Goal: Task Accomplishment & Management: Use online tool/utility

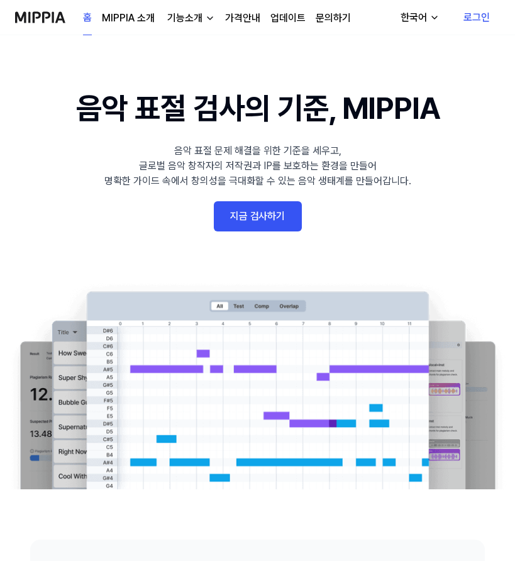
click at [231, 203] on link "지금 검사하기" at bounding box center [258, 216] width 88 height 30
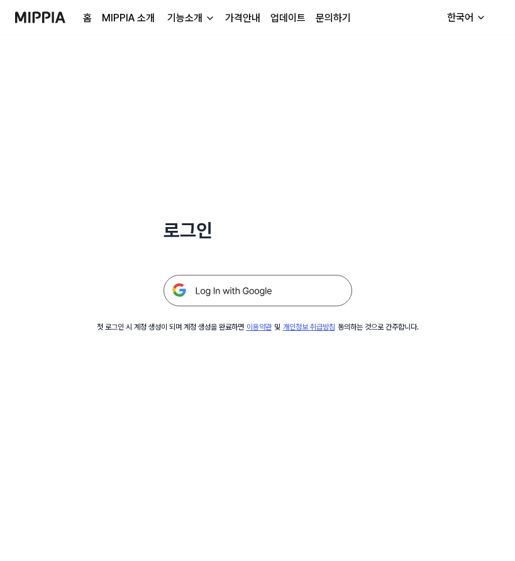
click at [212, 290] on img at bounding box center [257, 290] width 189 height 31
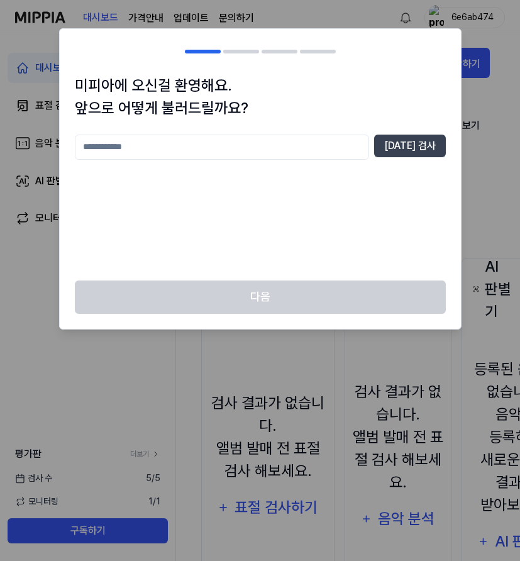
click at [214, 148] on input "text" at bounding box center [222, 147] width 294 height 25
type input "*"
click at [399, 145] on button "[DATE] 검사" at bounding box center [410, 146] width 72 height 23
click at [190, 135] on input "*" at bounding box center [222, 147] width 294 height 25
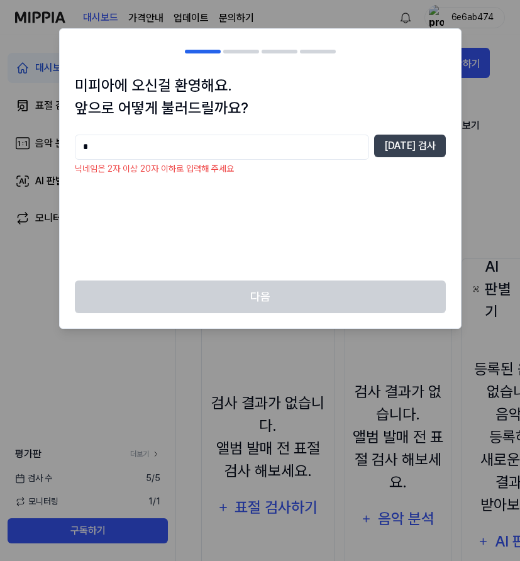
click at [123, 157] on input "*" at bounding box center [222, 147] width 294 height 25
type input "*******"
click at [390, 145] on button "[DATE] 검사" at bounding box center [410, 146] width 72 height 23
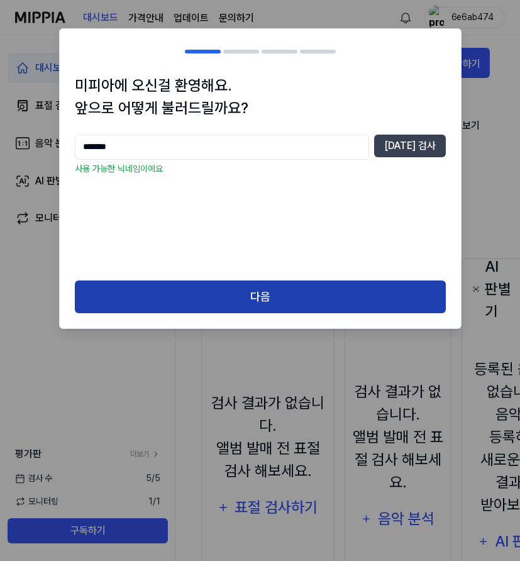
click at [234, 290] on button "다음" at bounding box center [260, 296] width 371 height 33
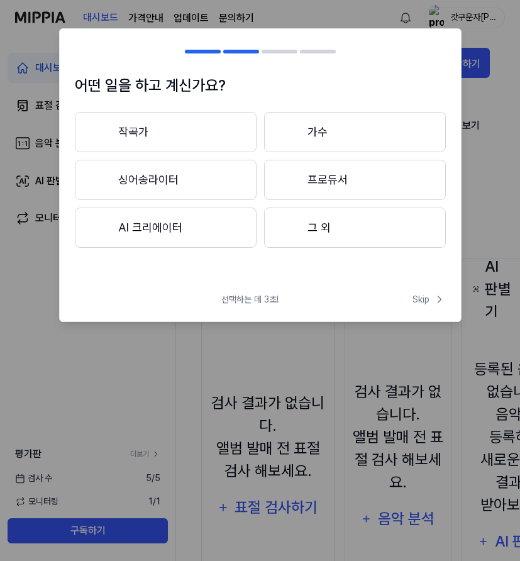
click at [182, 139] on button "작곡가" at bounding box center [166, 132] width 182 height 40
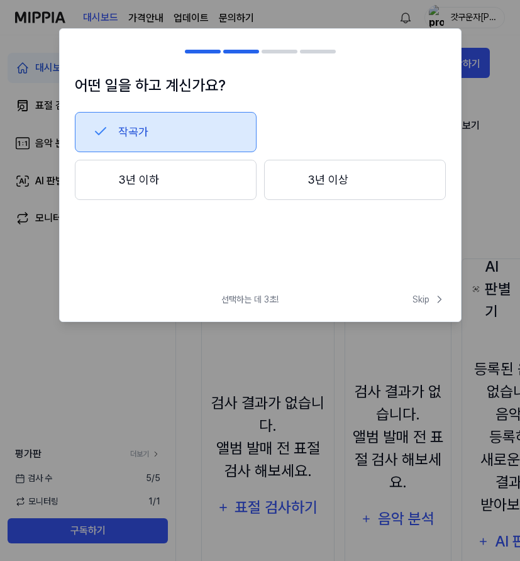
drag, startPoint x: 419, startPoint y: 295, endPoint x: 397, endPoint y: 296, distance: 21.4
click at [414, 297] on span "Skip" at bounding box center [428, 299] width 33 height 13
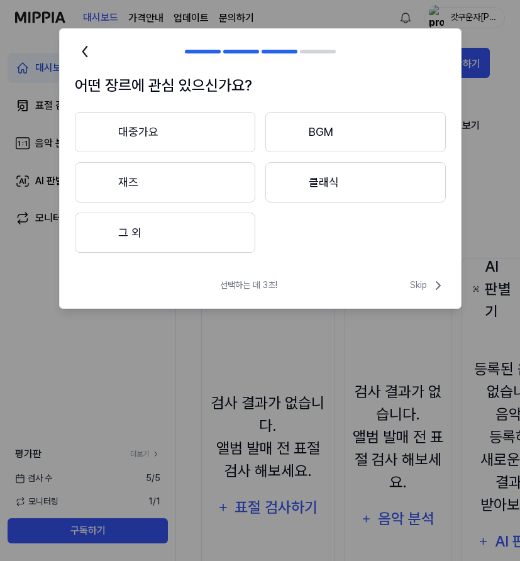
click at [324, 172] on button "클래식" at bounding box center [355, 182] width 180 height 40
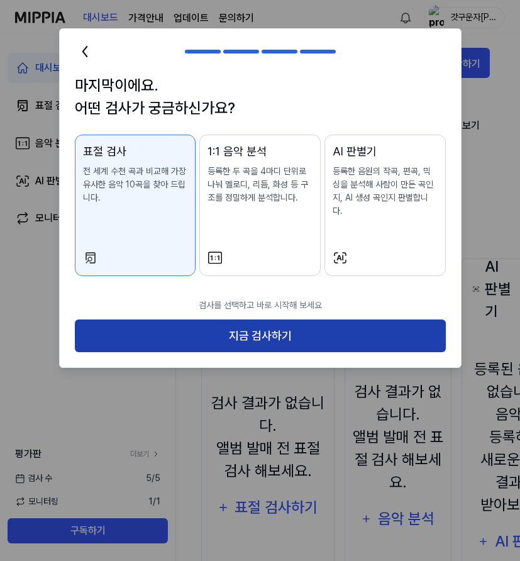
click at [226, 319] on button "지금 검사하기" at bounding box center [260, 335] width 371 height 33
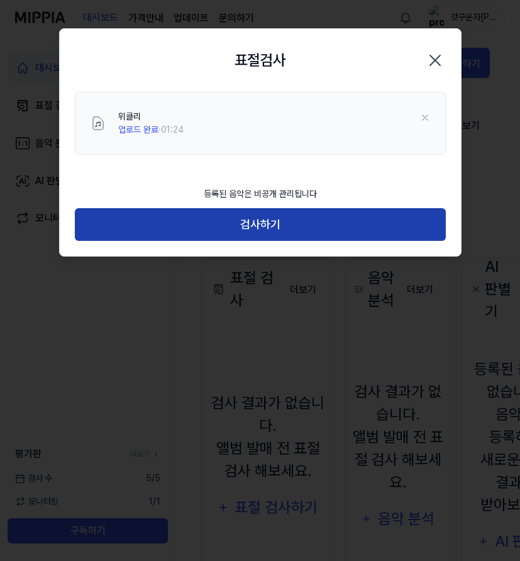
click at [269, 224] on button "검사하기" at bounding box center [260, 224] width 371 height 33
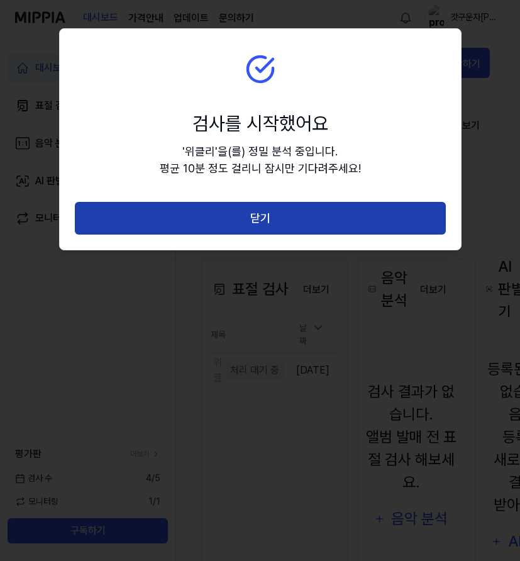
click at [269, 224] on button "닫기" at bounding box center [260, 218] width 371 height 33
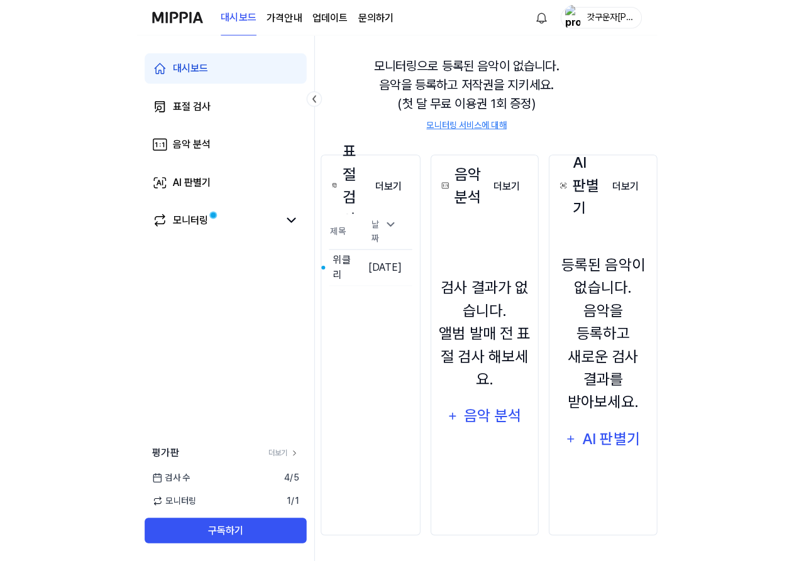
scroll to position [102, 0]
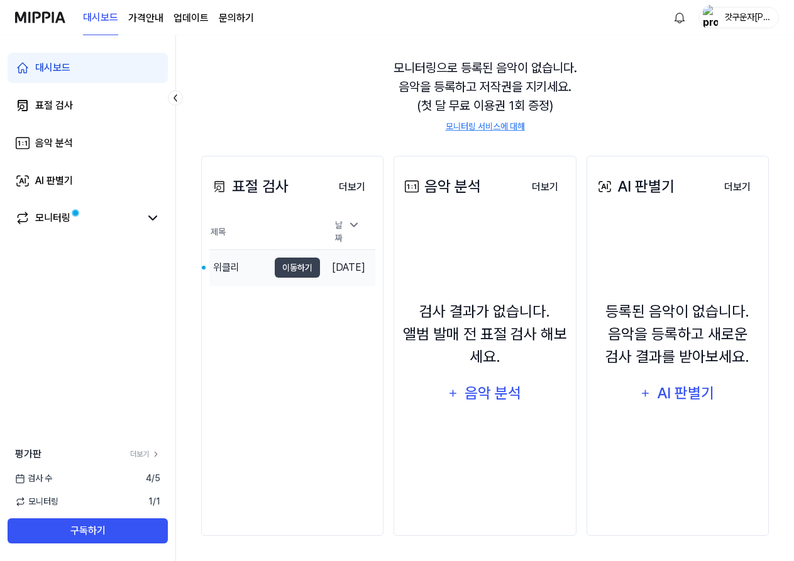
click at [245, 266] on div "위클리" at bounding box center [238, 267] width 59 height 35
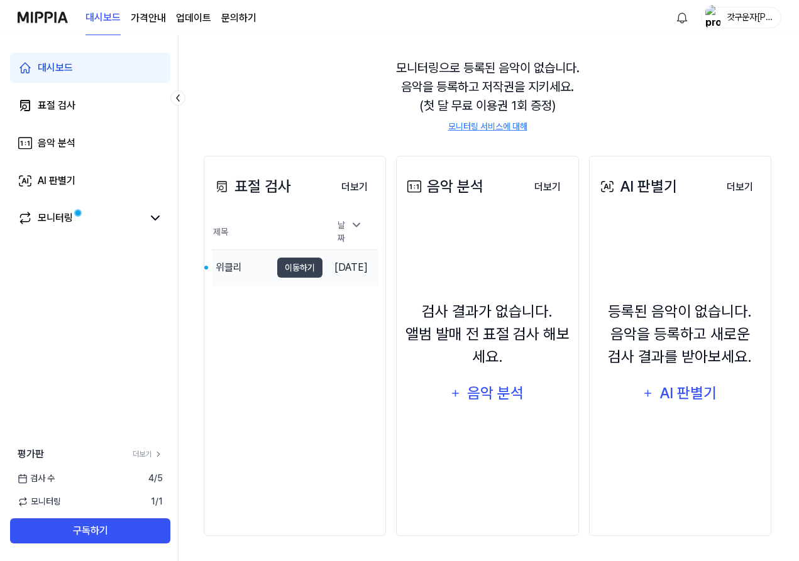
scroll to position [0, 0]
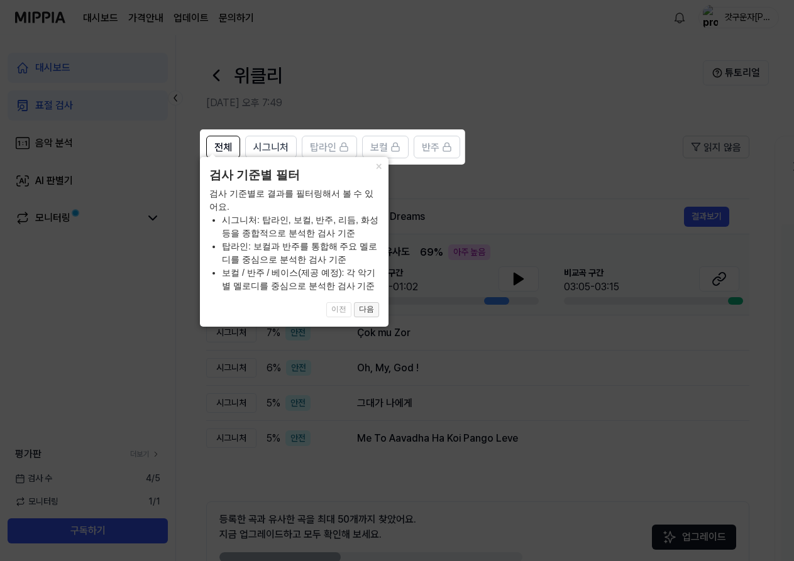
click at [361, 311] on button "다음" at bounding box center [366, 309] width 25 height 15
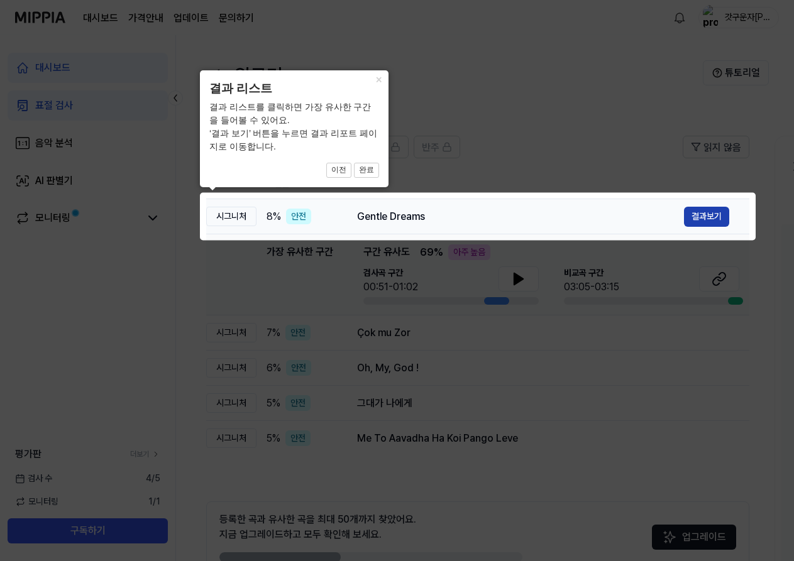
click at [519, 220] on button "결과보기" at bounding box center [706, 217] width 45 height 20
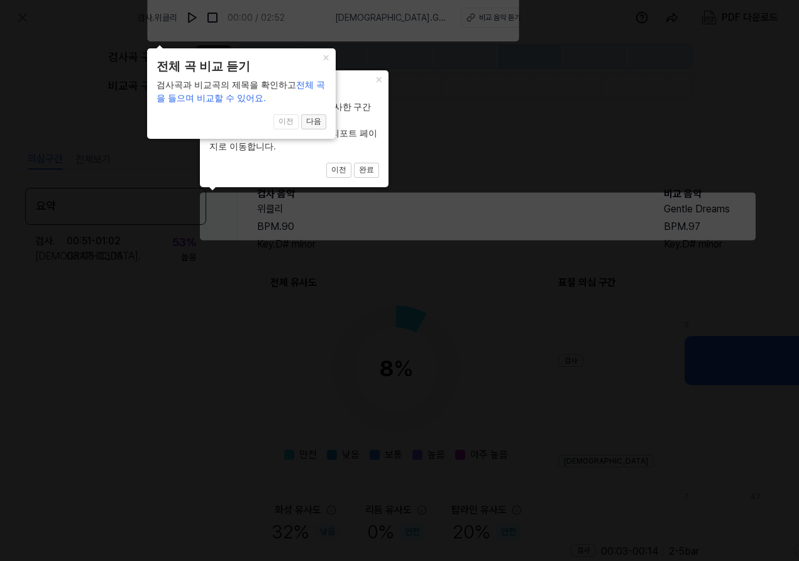
click at [316, 120] on button "다음" at bounding box center [313, 121] width 25 height 15
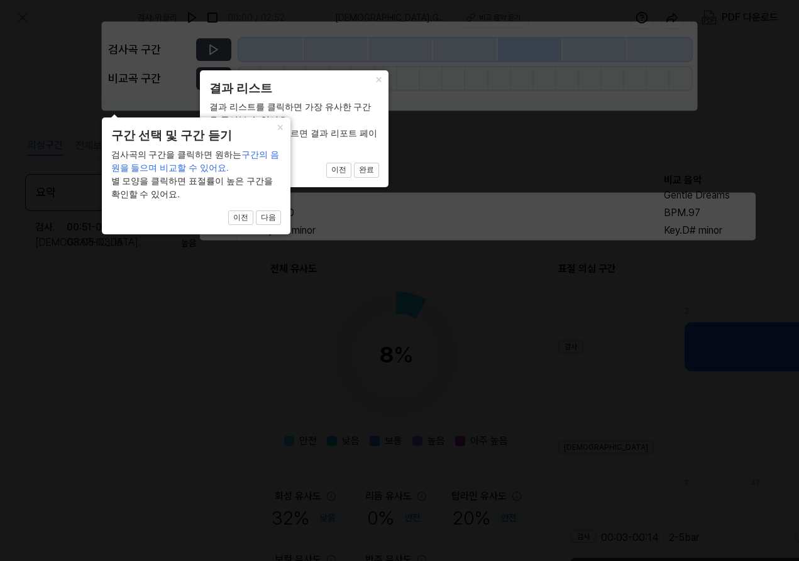
click at [316, 120] on div "결과 리스트를 클릭하면 가장 유사한 구간을 들어볼 수 있어요. ‘결과 보기’ 버튼을 누르면 결과 리포트 페이지로 이동합니다." at bounding box center [294, 127] width 170 height 53
click at [264, 214] on button "다음" at bounding box center [268, 218] width 25 height 15
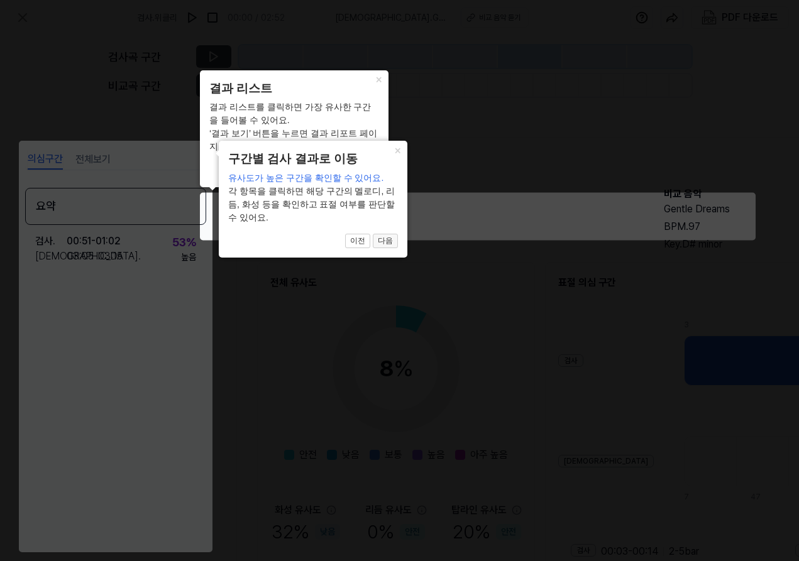
click at [383, 234] on button "다음" at bounding box center [385, 241] width 25 height 15
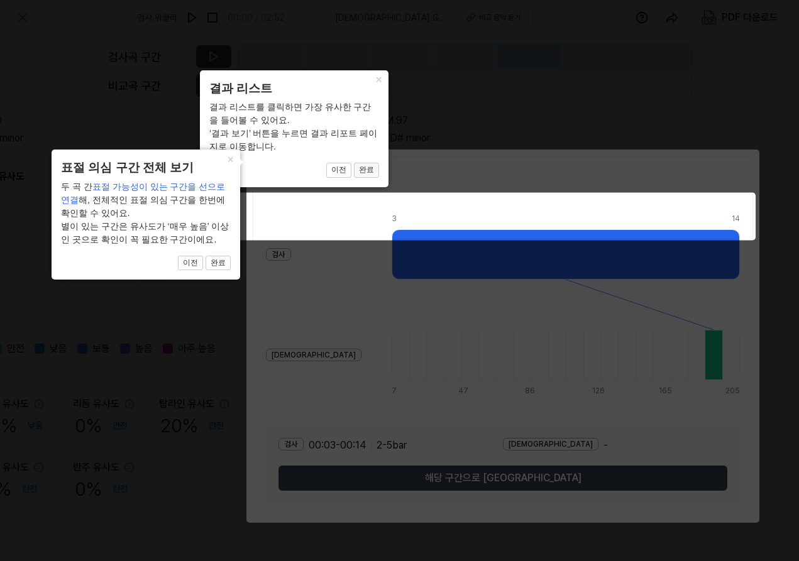
click at [363, 168] on button "완료" at bounding box center [366, 170] width 25 height 15
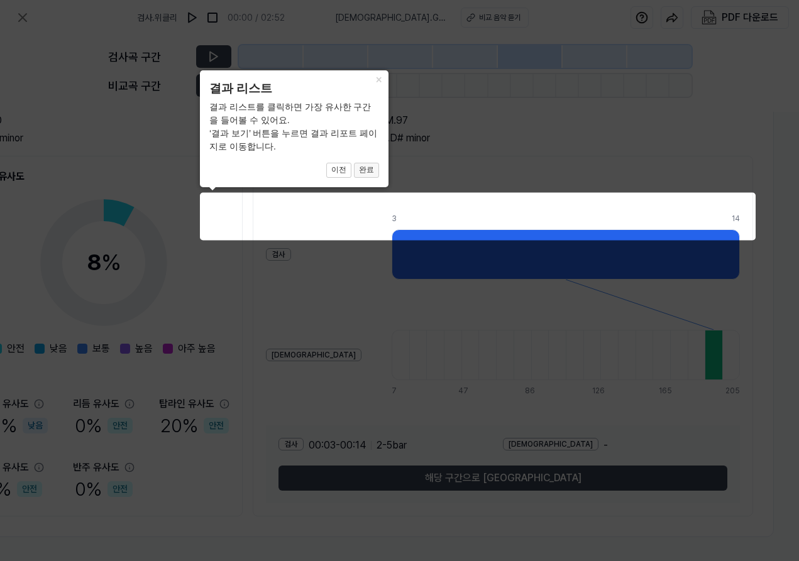
click at [363, 168] on button "완료" at bounding box center [366, 170] width 25 height 15
click at [373, 173] on button "완료" at bounding box center [366, 170] width 25 height 15
click at [376, 77] on button "×" at bounding box center [378, 79] width 20 height 18
click at [360, 171] on button "완료" at bounding box center [366, 170] width 25 height 15
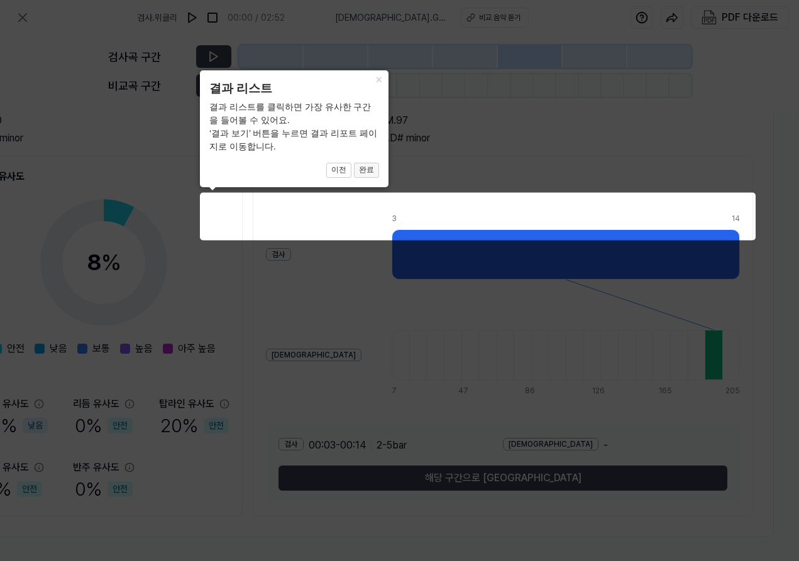
click at [360, 171] on button "완료" at bounding box center [366, 170] width 25 height 15
click at [346, 171] on button "이전" at bounding box center [338, 170] width 25 height 15
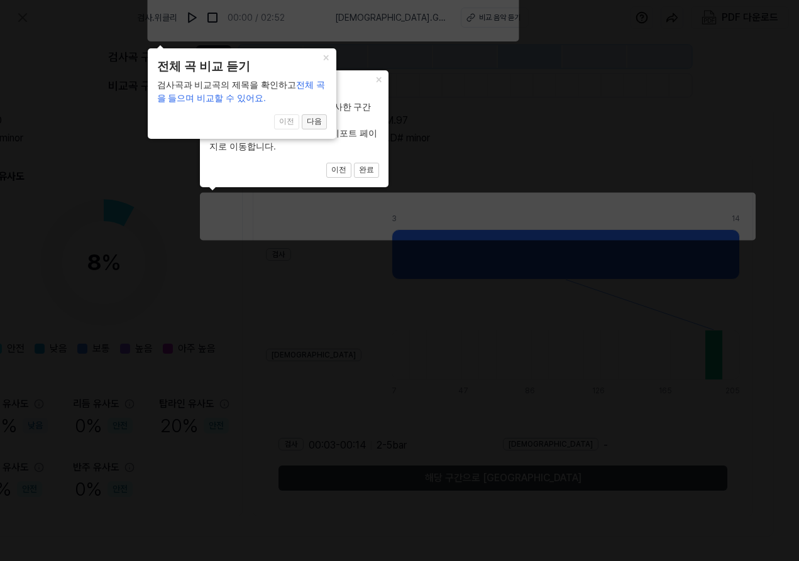
click at [312, 126] on button "다음" at bounding box center [314, 121] width 25 height 15
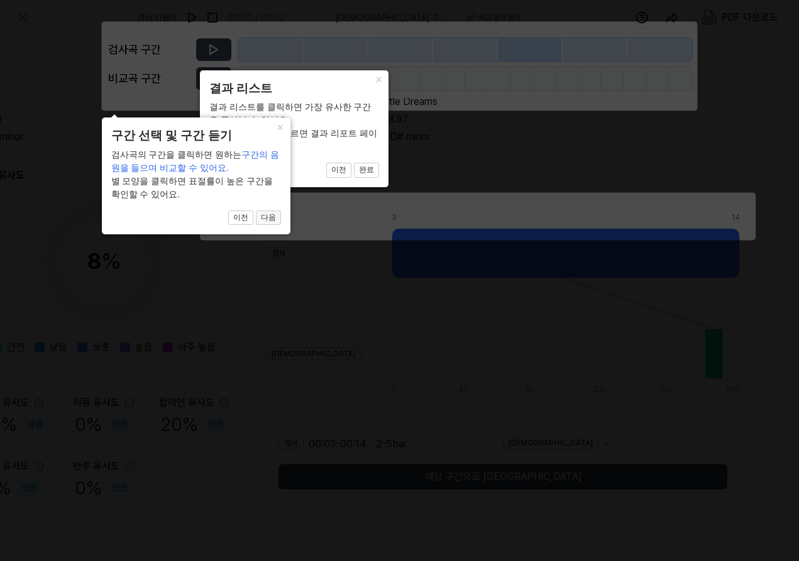
click at [268, 220] on button "다음" at bounding box center [268, 218] width 25 height 15
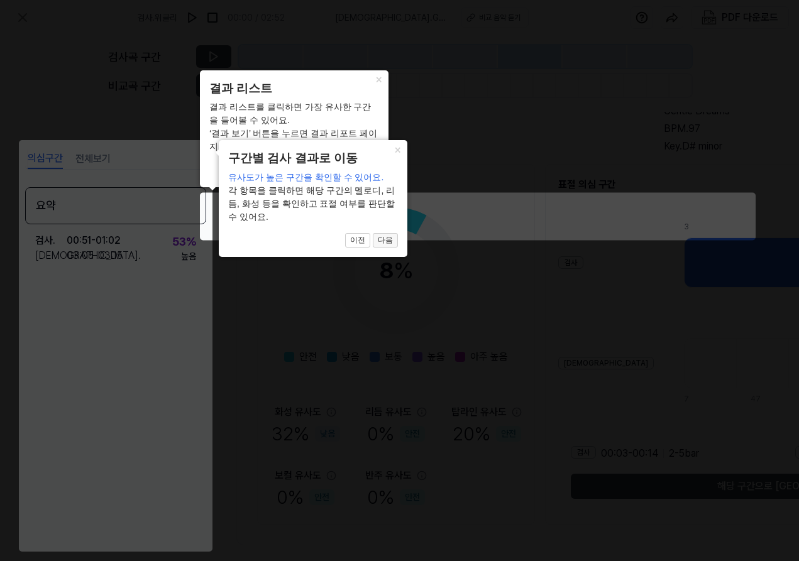
click at [393, 233] on button "다음" at bounding box center [385, 240] width 25 height 15
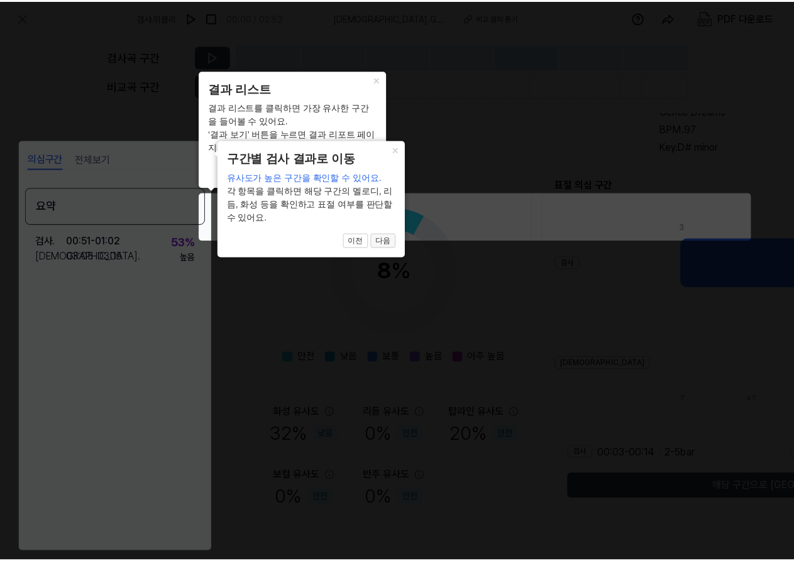
scroll to position [106, 292]
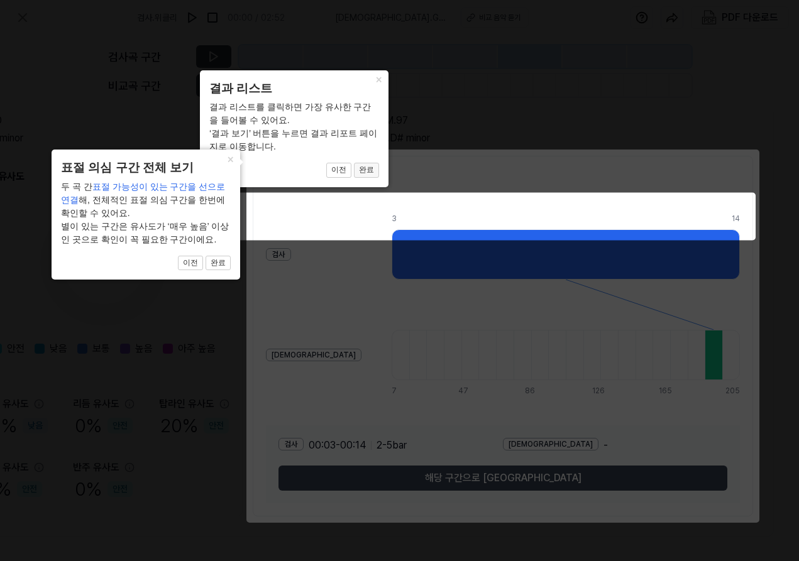
click at [366, 167] on button "완료" at bounding box center [366, 170] width 25 height 15
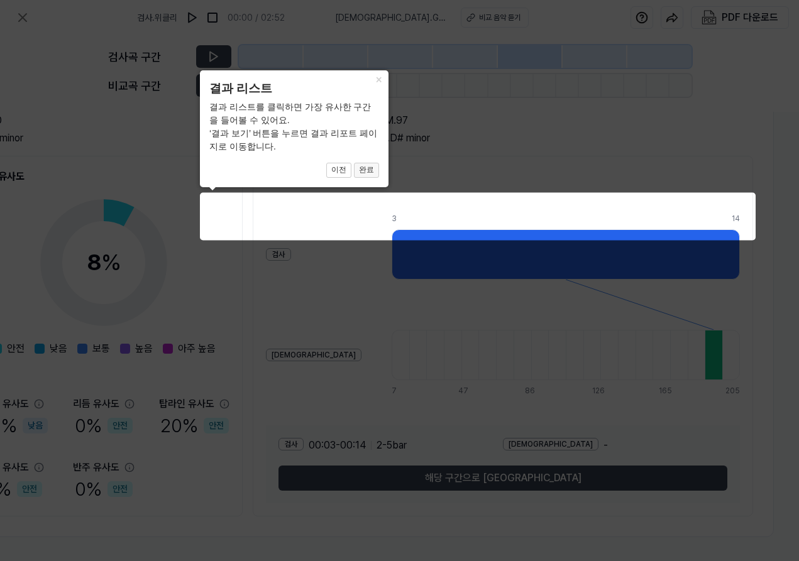
click at [366, 167] on button "완료" at bounding box center [366, 170] width 25 height 15
click at [282, 226] on icon at bounding box center [399, 280] width 799 height 561
click at [164, 234] on icon at bounding box center [399, 280] width 799 height 561
click at [299, 99] on div "× 결과 리스트 결과 리스트를 클릭하면 가장 유사한 구간을 들어볼 수 있어요. ‘결과 보기’ 버튼을 누르면 결과 리포트 페이지로 이동합니다. …" at bounding box center [294, 128] width 189 height 117
click at [519, 229] on icon at bounding box center [399, 280] width 799 height 561
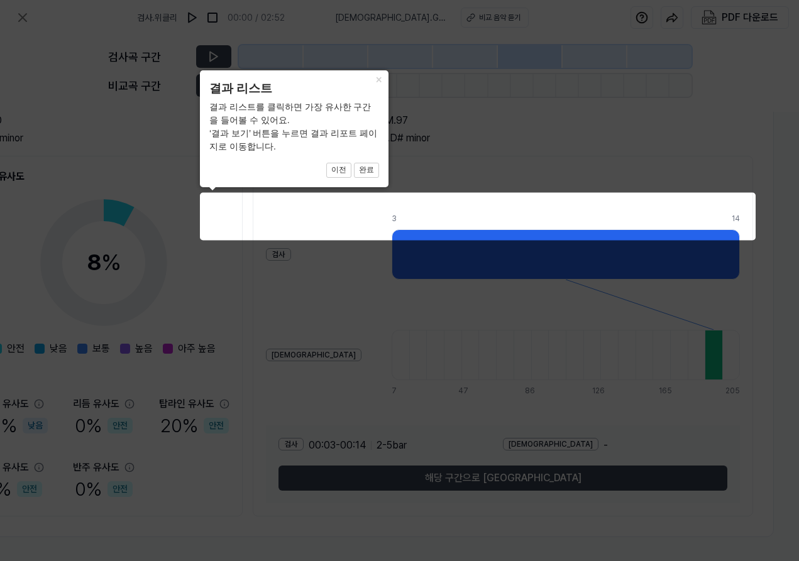
click at [463, 223] on icon at bounding box center [399, 280] width 799 height 561
click at [362, 167] on button "완료" at bounding box center [366, 170] width 25 height 15
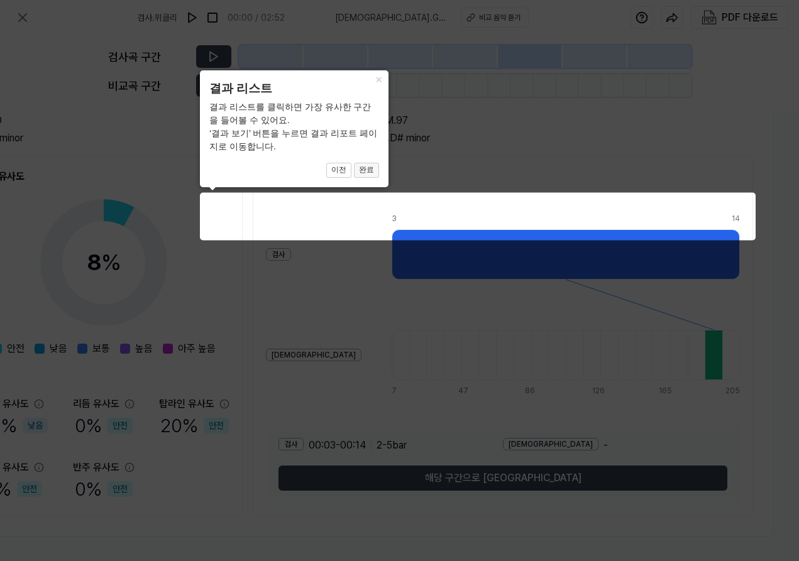
click at [362, 167] on button "완료" at bounding box center [366, 170] width 25 height 15
click at [378, 80] on button "×" at bounding box center [378, 79] width 20 height 18
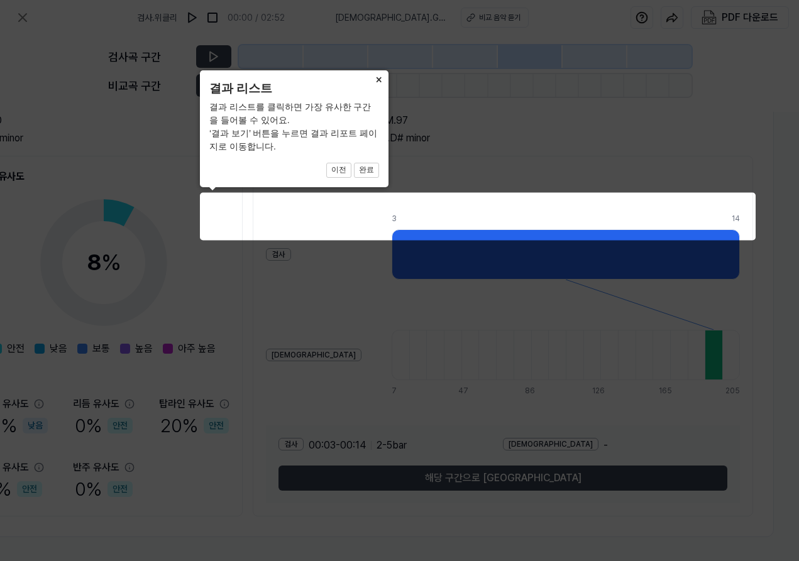
click at [378, 80] on button "×" at bounding box center [378, 79] width 20 height 18
click at [381, 84] on button "×" at bounding box center [378, 79] width 20 height 18
click at [381, 85] on button "×" at bounding box center [378, 79] width 20 height 18
click at [334, 91] on div "× 결과 리스트 결과 리스트를 클릭하면 가장 유사한 구간을 들어볼 수 있어요. ‘결과 보기’ 버튼을 누르면 결과 리포트 페이지로 이동합니다. …" at bounding box center [294, 128] width 189 height 117
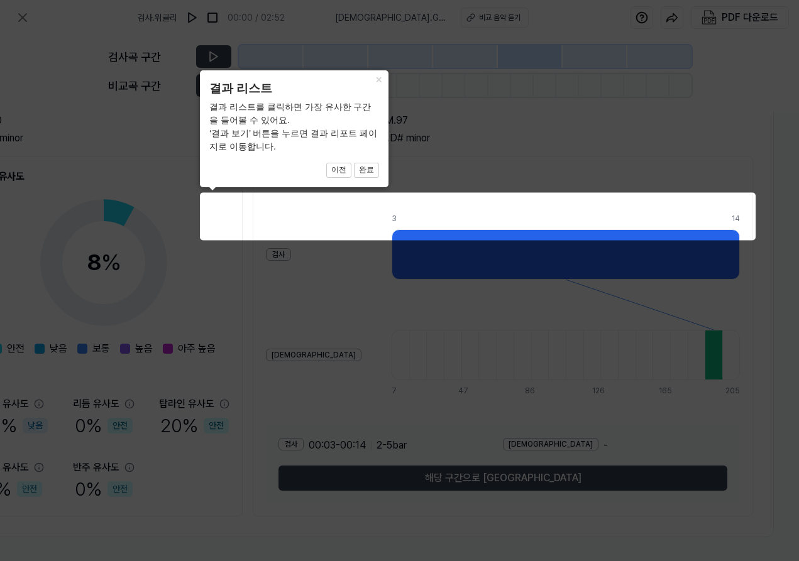
drag, startPoint x: 259, startPoint y: 85, endPoint x: 272, endPoint y: 138, distance: 54.4
click at [258, 85] on header "결과 리스트" at bounding box center [294, 89] width 170 height 18
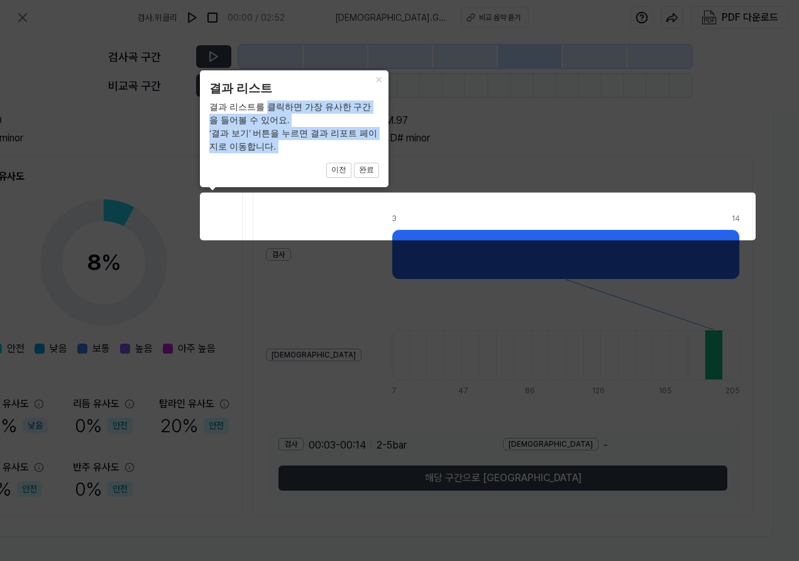
drag, startPoint x: 272, startPoint y: 138, endPoint x: 287, endPoint y: 167, distance: 33.2
click at [285, 167] on div "× 결과 리스트 결과 리스트를 클릭하면 가장 유사한 구간을 들어볼 수 있어요. ‘결과 보기’ 버튼을 누르면 결과 리포트 페이지로 이동합니다. …" at bounding box center [294, 128] width 189 height 117
click at [287, 170] on span "이전 완료" at bounding box center [294, 170] width 170 height 15
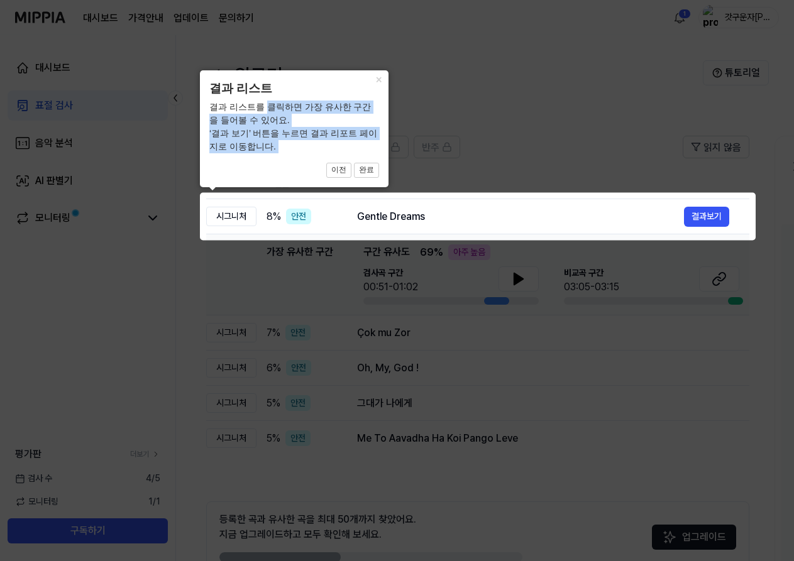
click at [519, 218] on icon at bounding box center [397, 280] width 794 height 561
click at [519, 217] on icon at bounding box center [397, 280] width 794 height 561
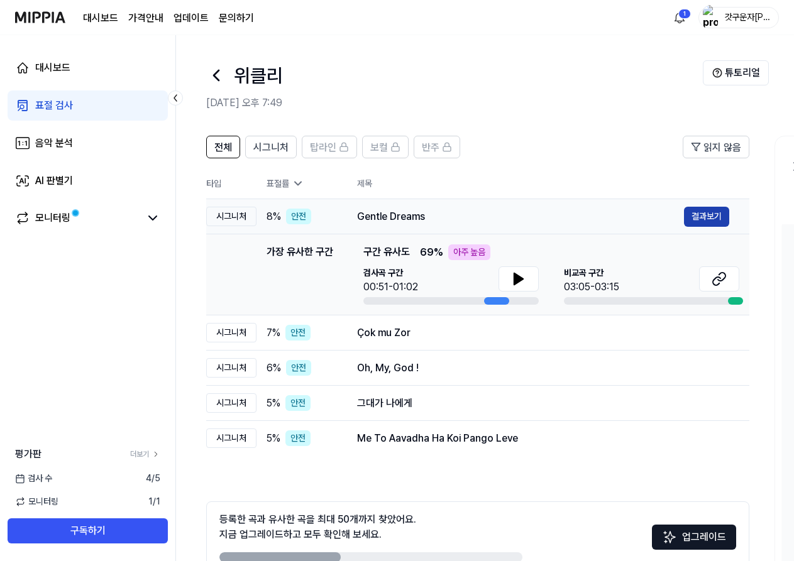
click at [707, 214] on button "결과보기" at bounding box center [706, 217] width 45 height 20
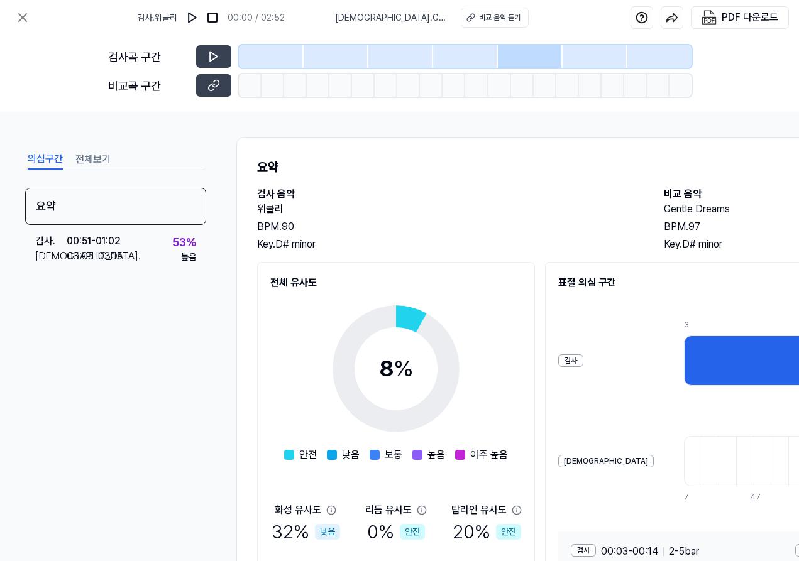
scroll to position [3, 0]
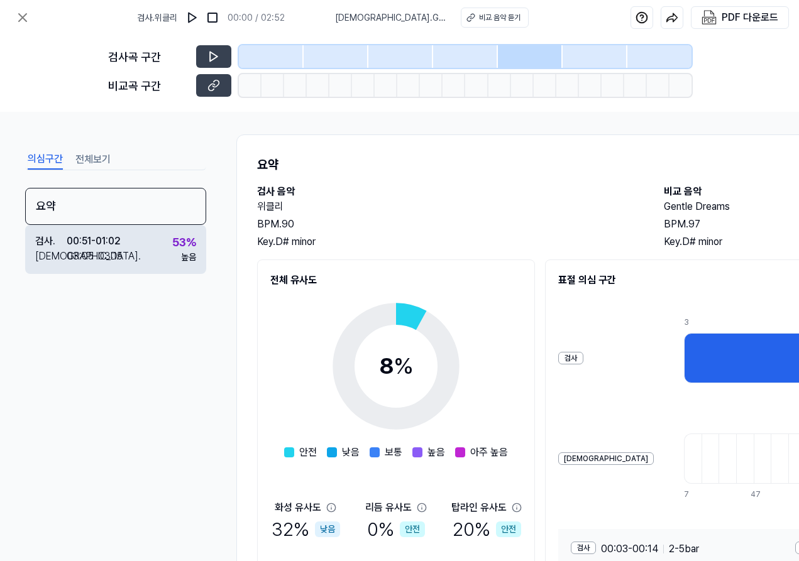
click at [129, 251] on div "검사 . 00:51 - 01:02 비교 . 03:05 - 03:15 53 % 높음" at bounding box center [115, 249] width 181 height 49
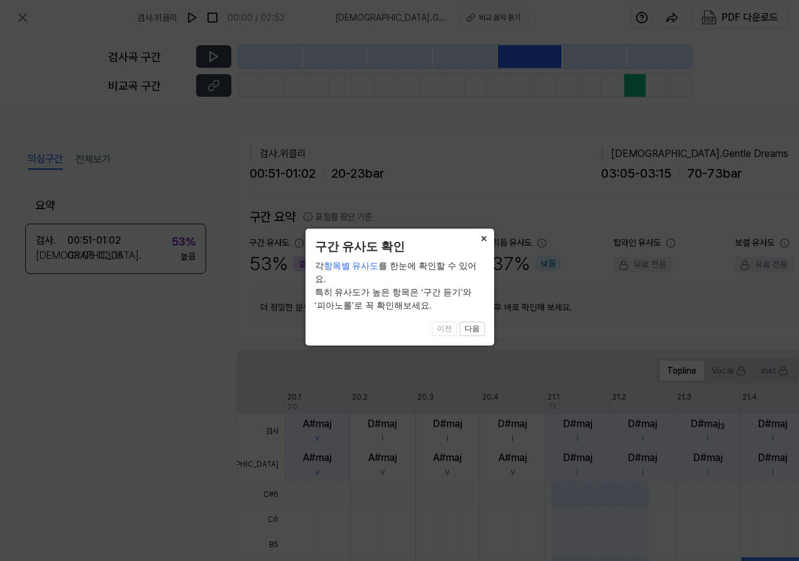
click at [484, 233] on button "×" at bounding box center [484, 238] width 20 height 18
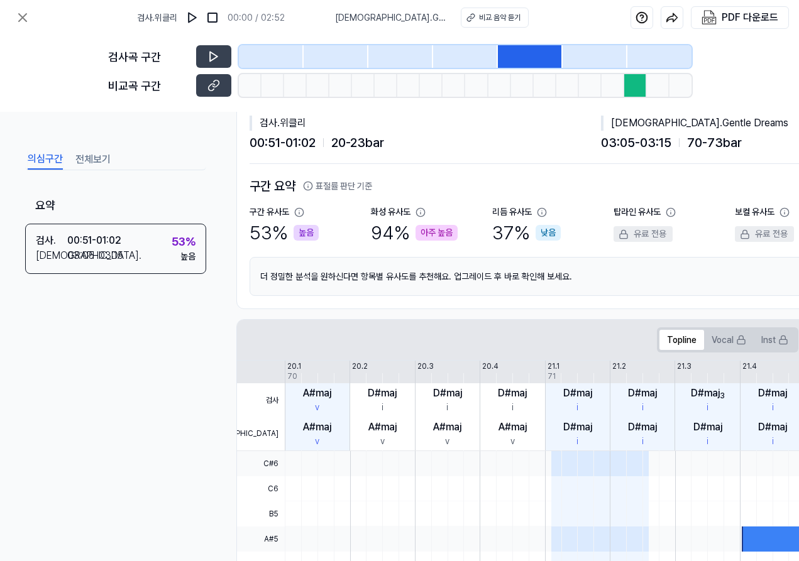
scroll to position [15, 0]
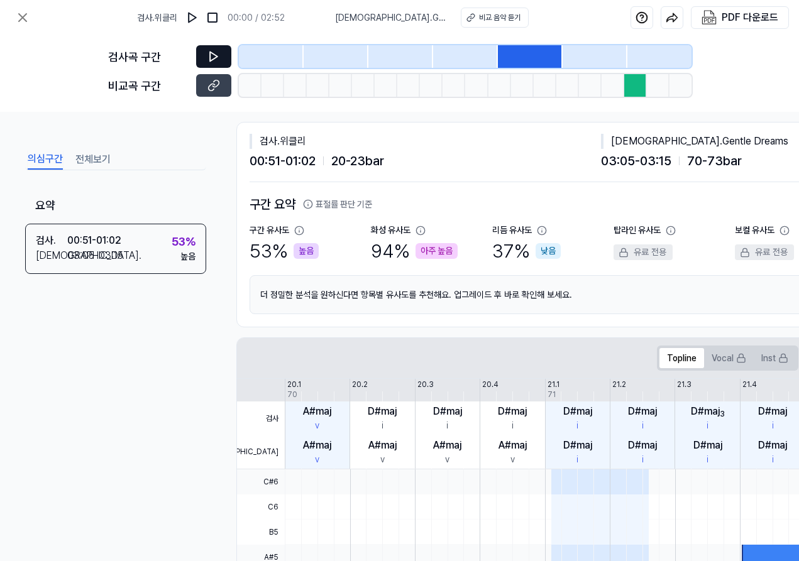
click at [206, 49] on button at bounding box center [213, 56] width 35 height 23
click at [100, 164] on button "전체보기" at bounding box center [92, 160] width 35 height 20
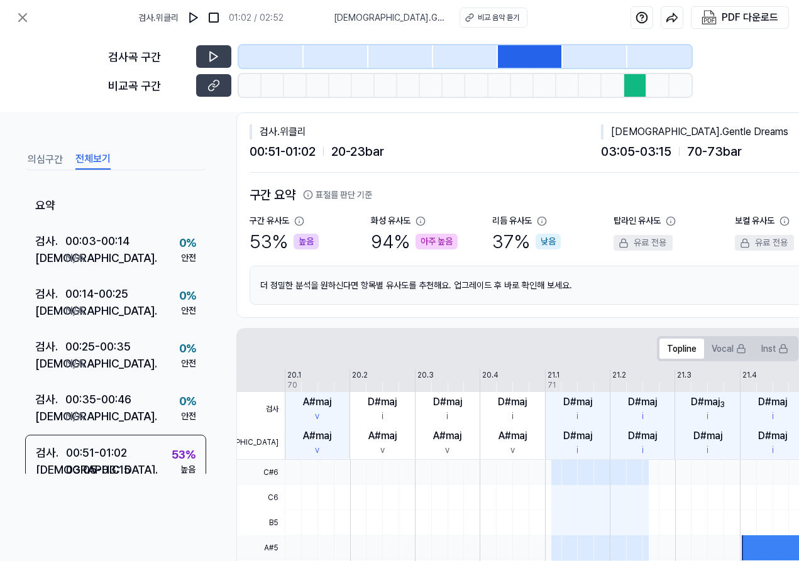
scroll to position [0, 0]
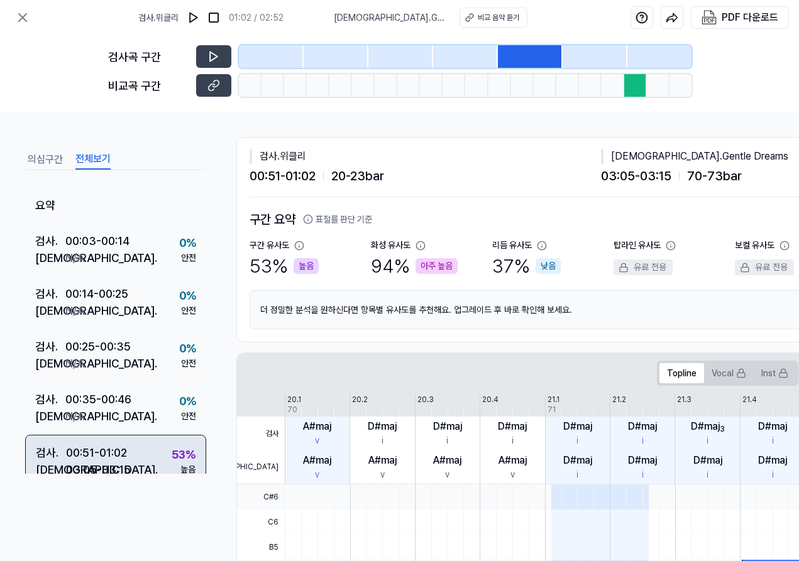
click at [138, 449] on div "검사 . 00:51 - 01:02 비교 . 03:05 - 03:15 53 % 높음" at bounding box center [115, 462] width 181 height 54
click at [625, 92] on div at bounding box center [635, 85] width 23 height 23
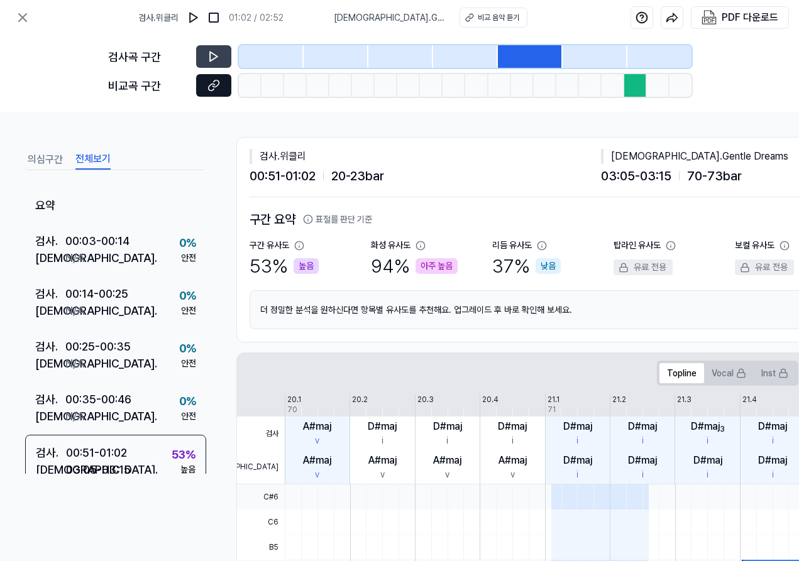
click at [213, 84] on icon at bounding box center [211, 87] width 6 height 7
click at [211, 50] on icon at bounding box center [213, 56] width 13 height 13
click at [219, 59] on icon at bounding box center [213, 56] width 13 height 13
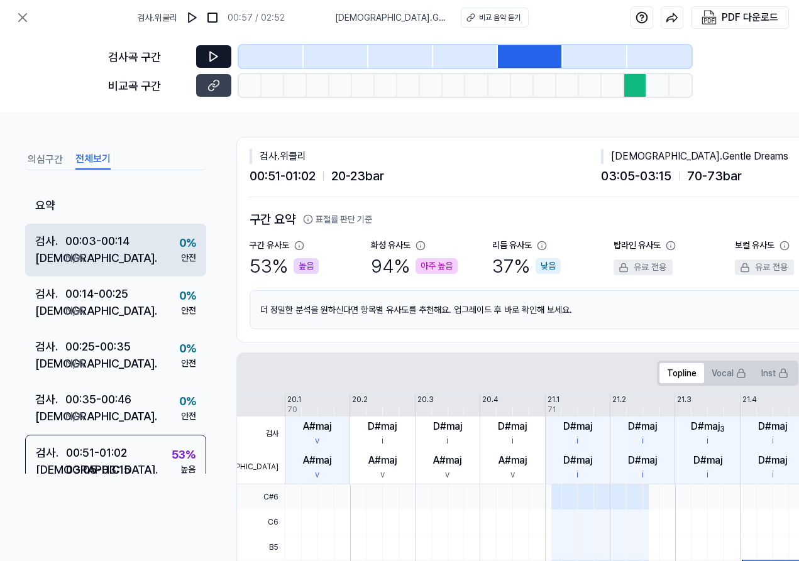
click at [116, 242] on div "00:03 - 00:14" at bounding box center [97, 241] width 64 height 17
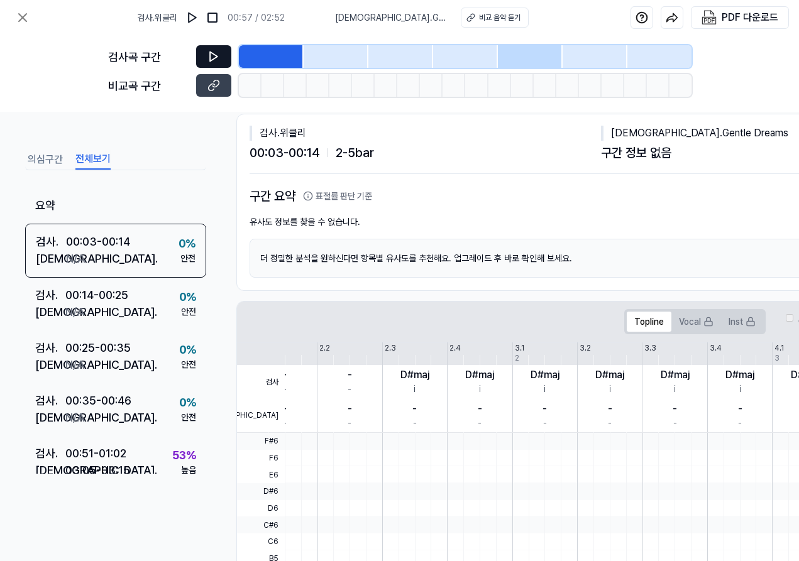
scroll to position [21, 0]
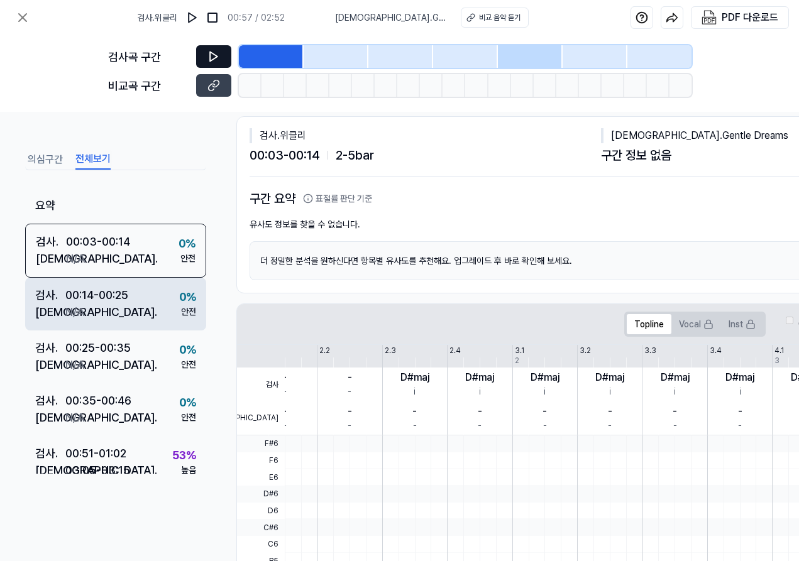
click at [119, 287] on div "00:14 - 00:25" at bounding box center [96, 295] width 63 height 17
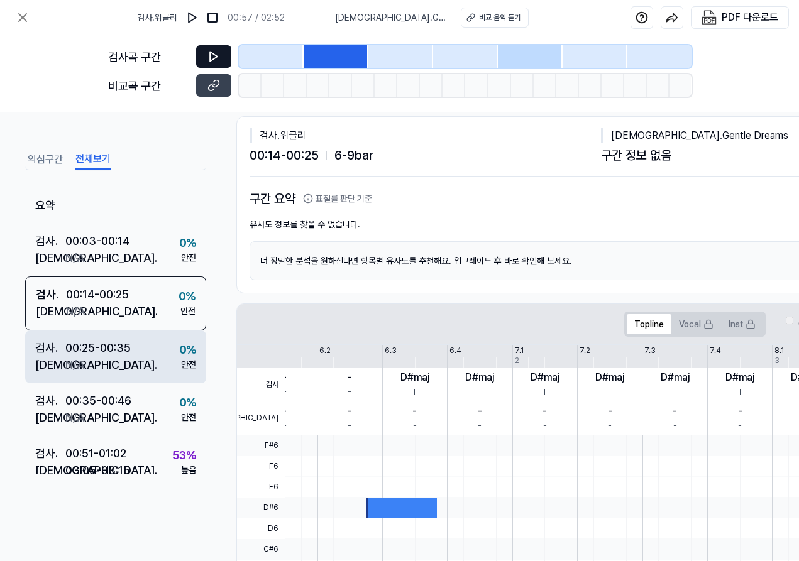
click at [114, 336] on div "검사 . 00:25 - 00:35 비교 . N/A 0 % 안전" at bounding box center [115, 357] width 181 height 53
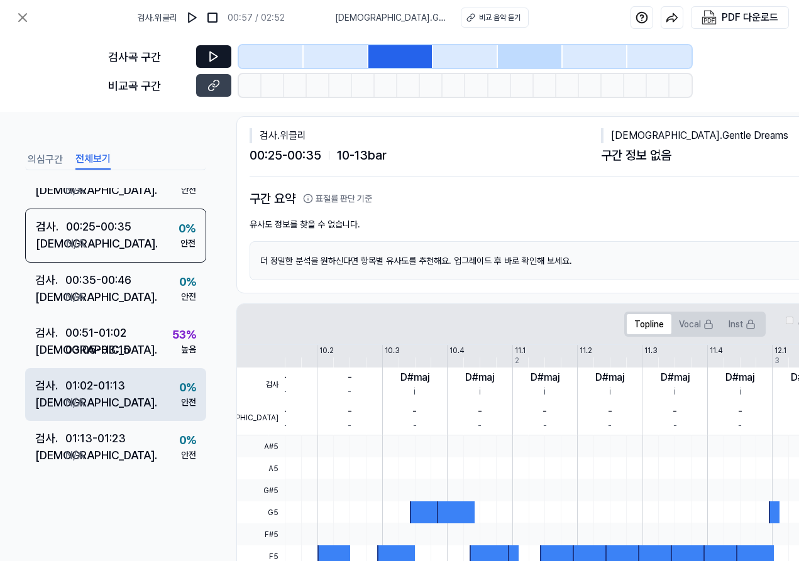
click at [119, 394] on div "비교 . N/A" at bounding box center [80, 402] width 90 height 17
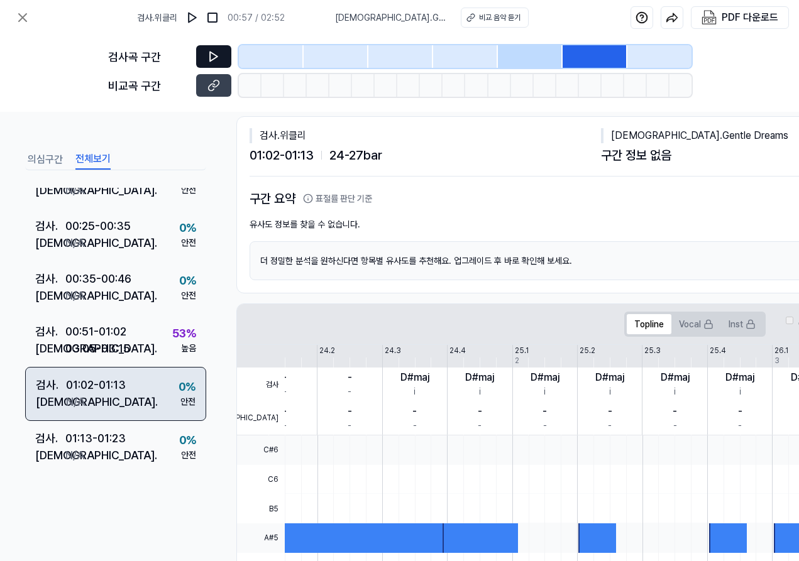
scroll to position [126, 0]
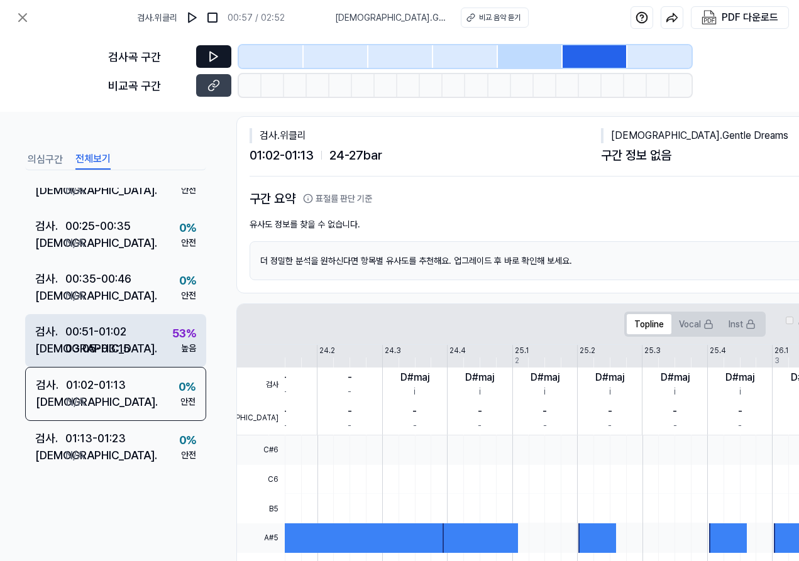
click at [133, 331] on div "검사 . 00:51 - 01:02 비교 . 03:05 - 03:15 53 % 높음" at bounding box center [115, 340] width 181 height 53
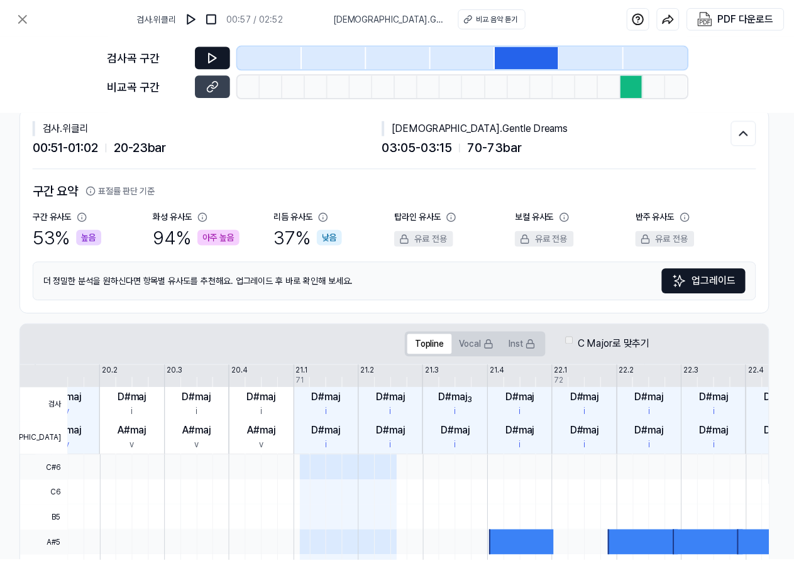
scroll to position [38, 222]
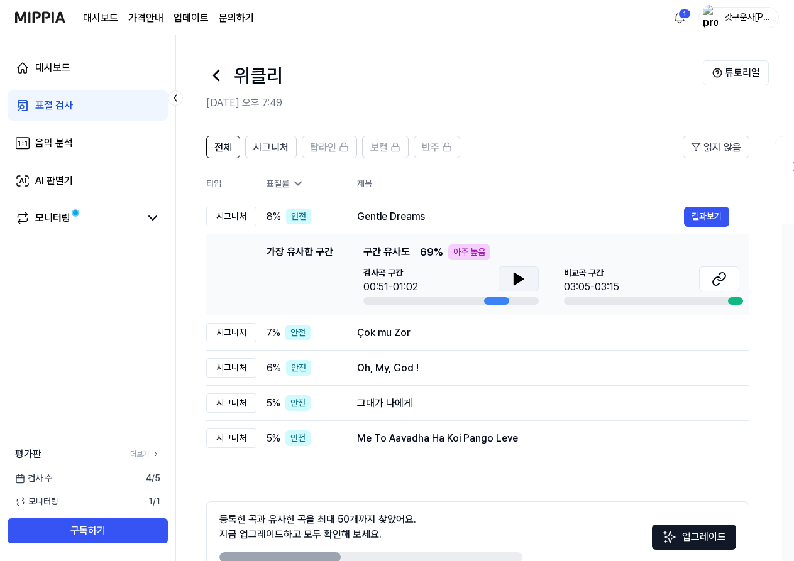
click at [516, 272] on icon at bounding box center [518, 279] width 15 height 15
click at [522, 276] on icon at bounding box center [521, 279] width 3 height 10
click at [727, 275] on button at bounding box center [719, 279] width 40 height 25
